Goal: Information Seeking & Learning: Learn about a topic

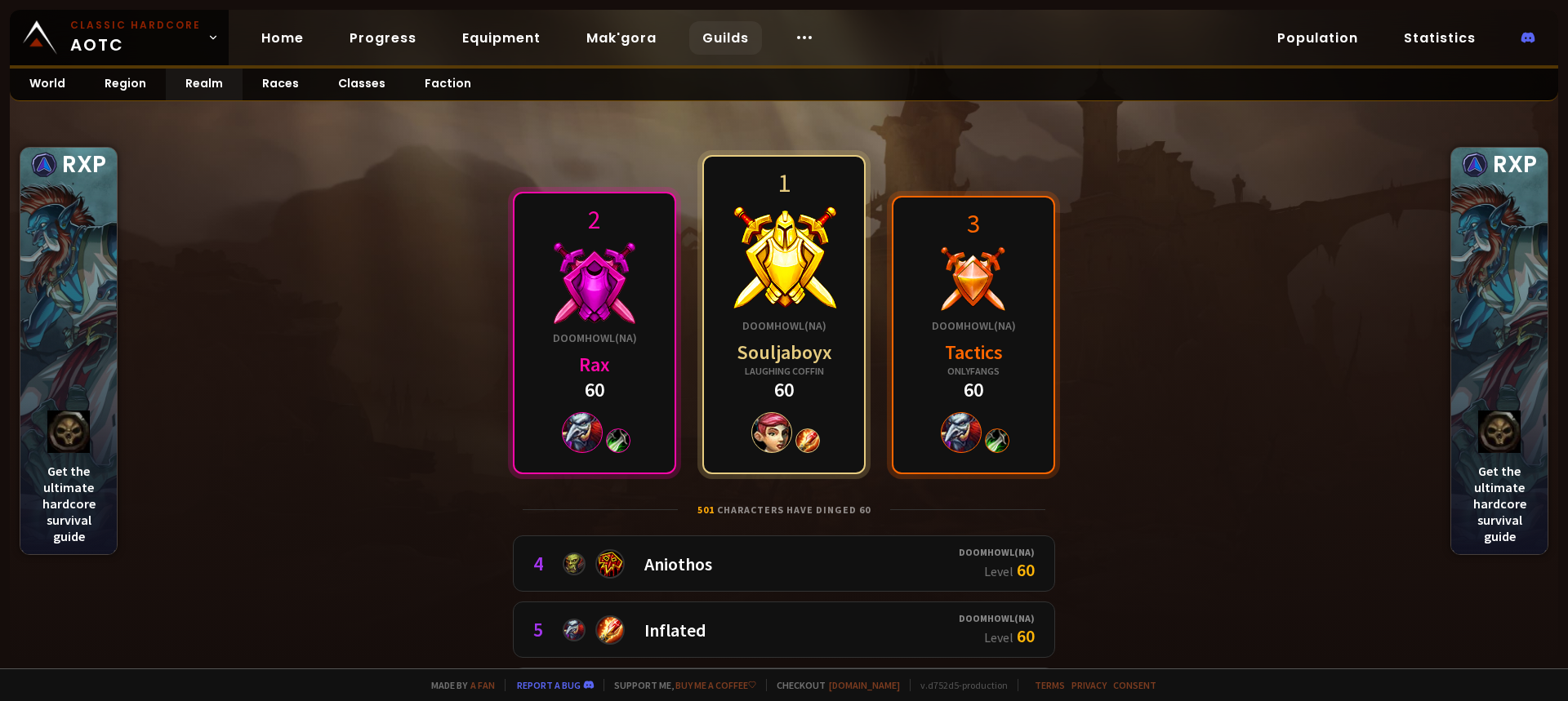
click at [726, 35] on link "Guilds" at bounding box center [725, 38] width 72 height 34
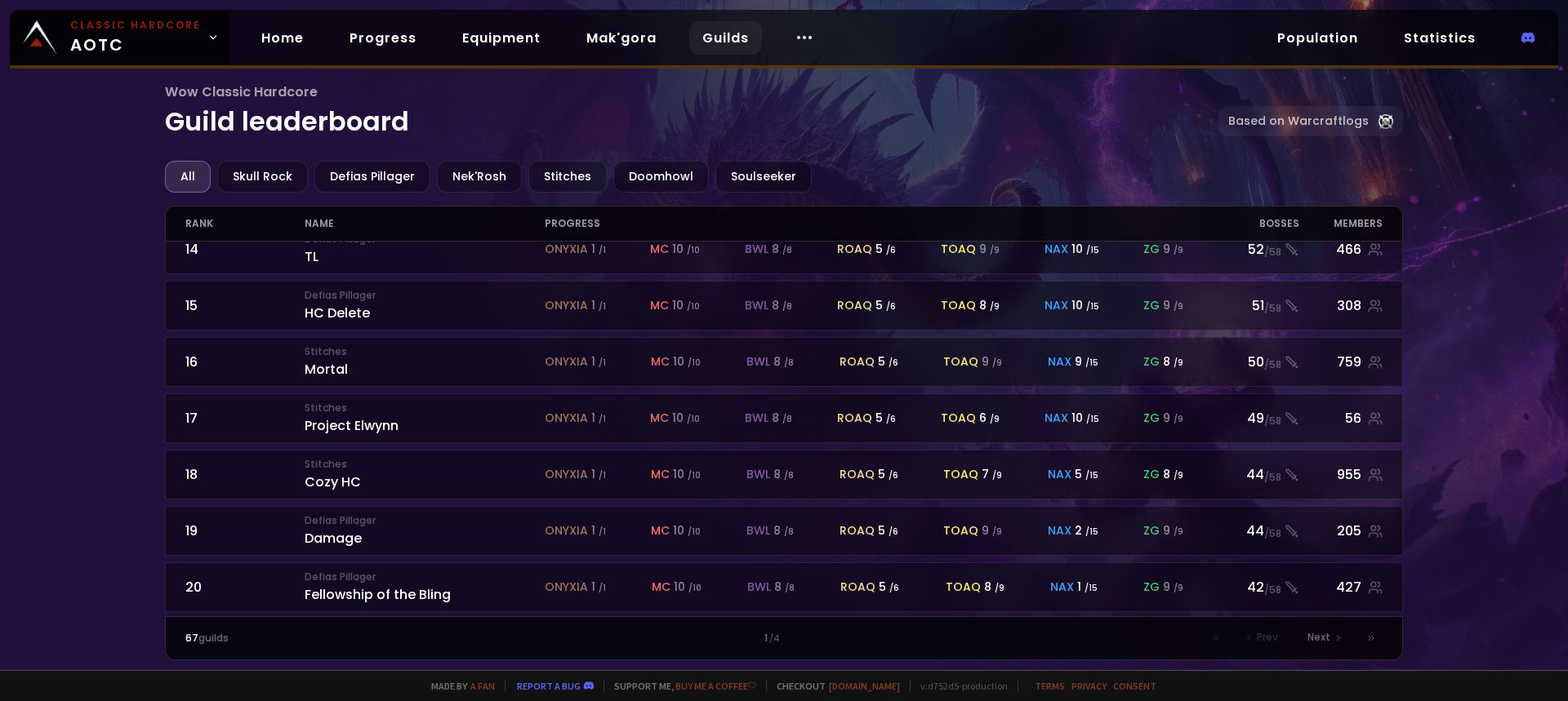
scroll to position [759, 0]
click at [1326, 638] on span "Next" at bounding box center [1319, 637] width 23 height 14
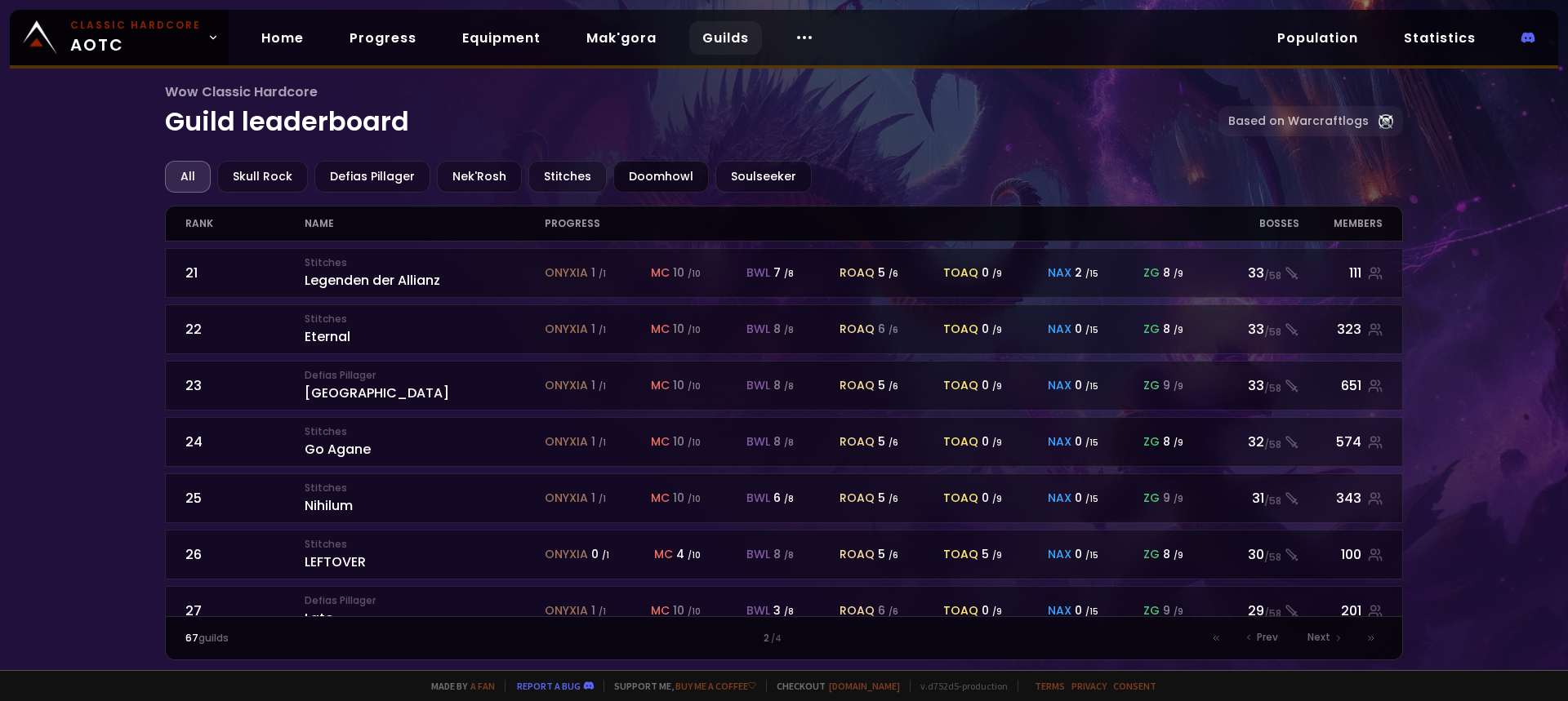
click at [663, 173] on div "Doomhowl" at bounding box center [661, 176] width 95 height 32
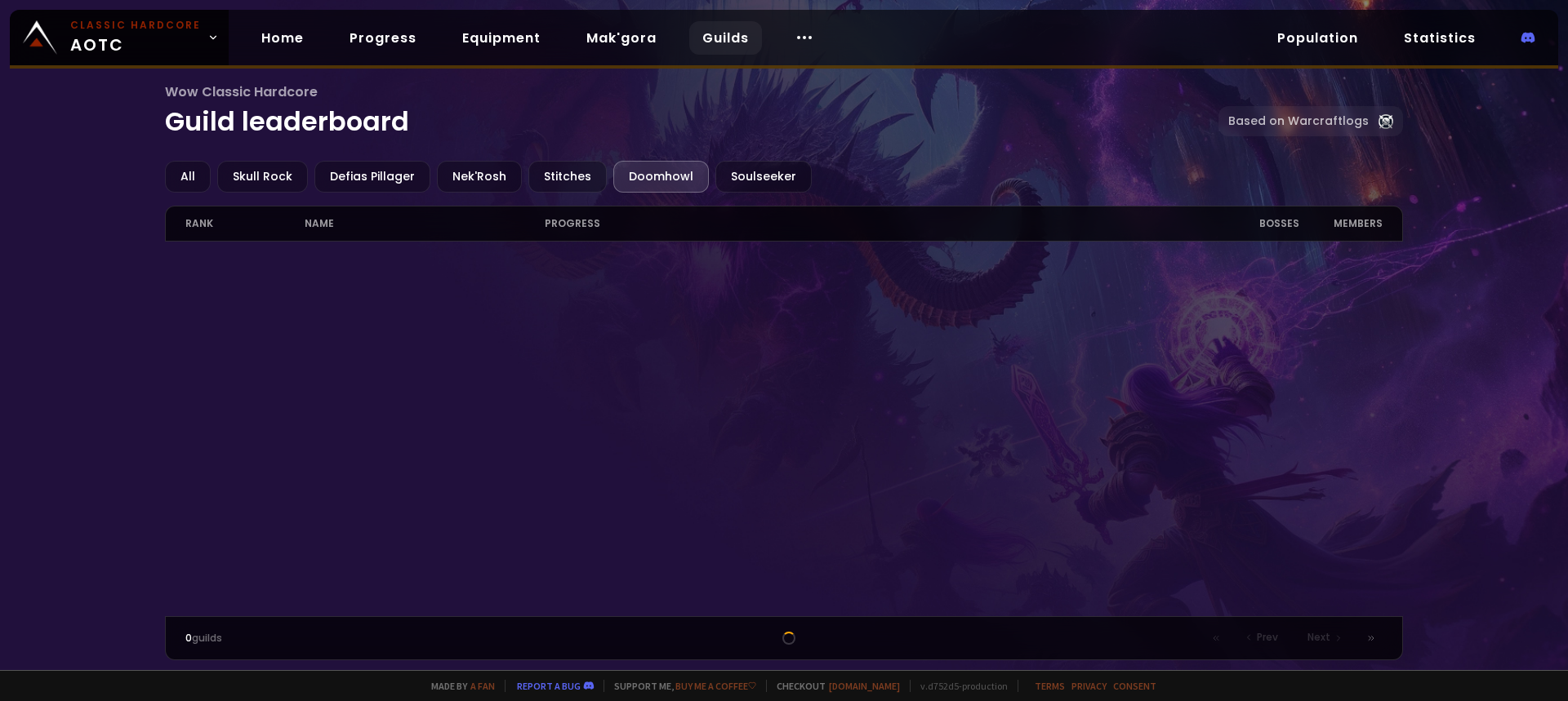
click at [649, 180] on div "Doomhowl" at bounding box center [661, 176] width 95 height 32
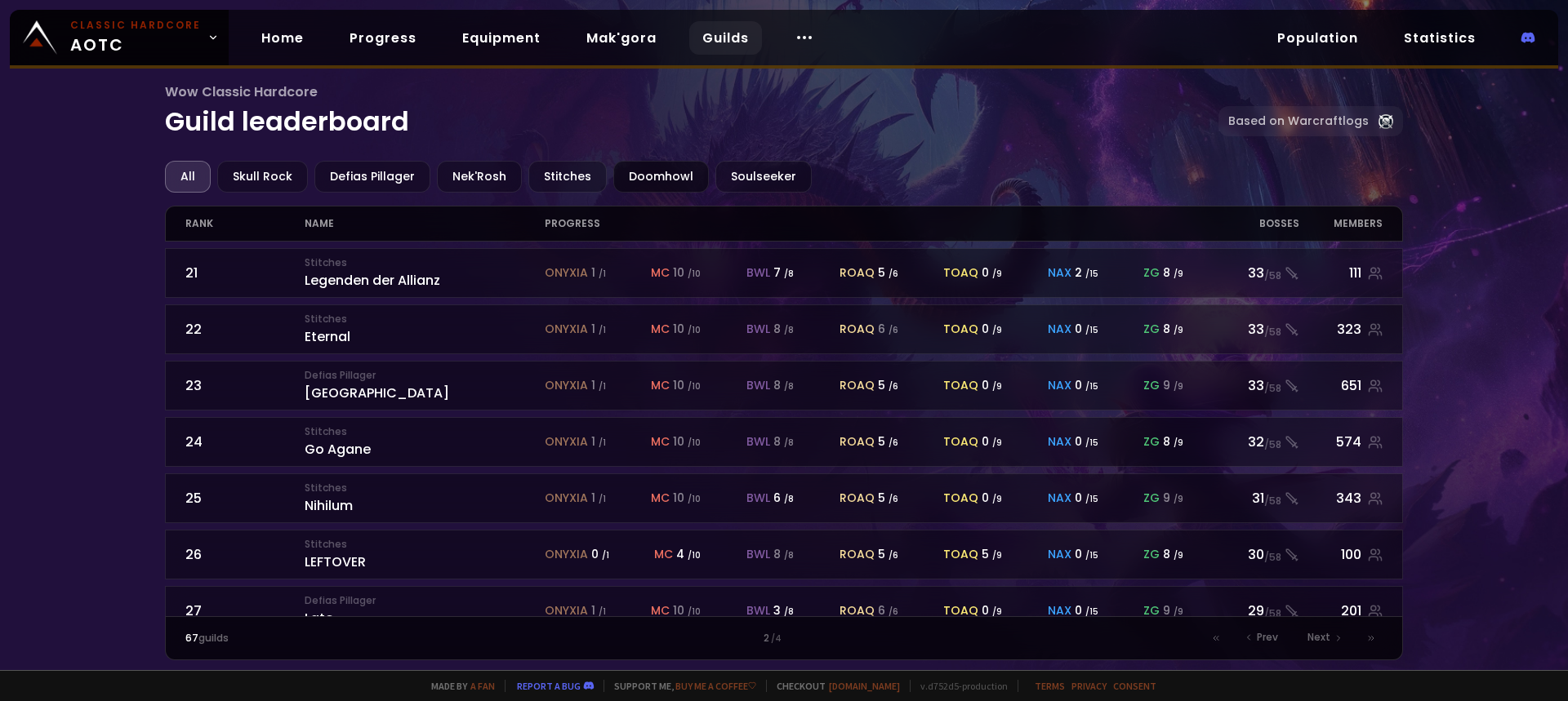
click at [657, 181] on div "Doomhowl" at bounding box center [661, 176] width 95 height 32
